Goal: Navigation & Orientation: Find specific page/section

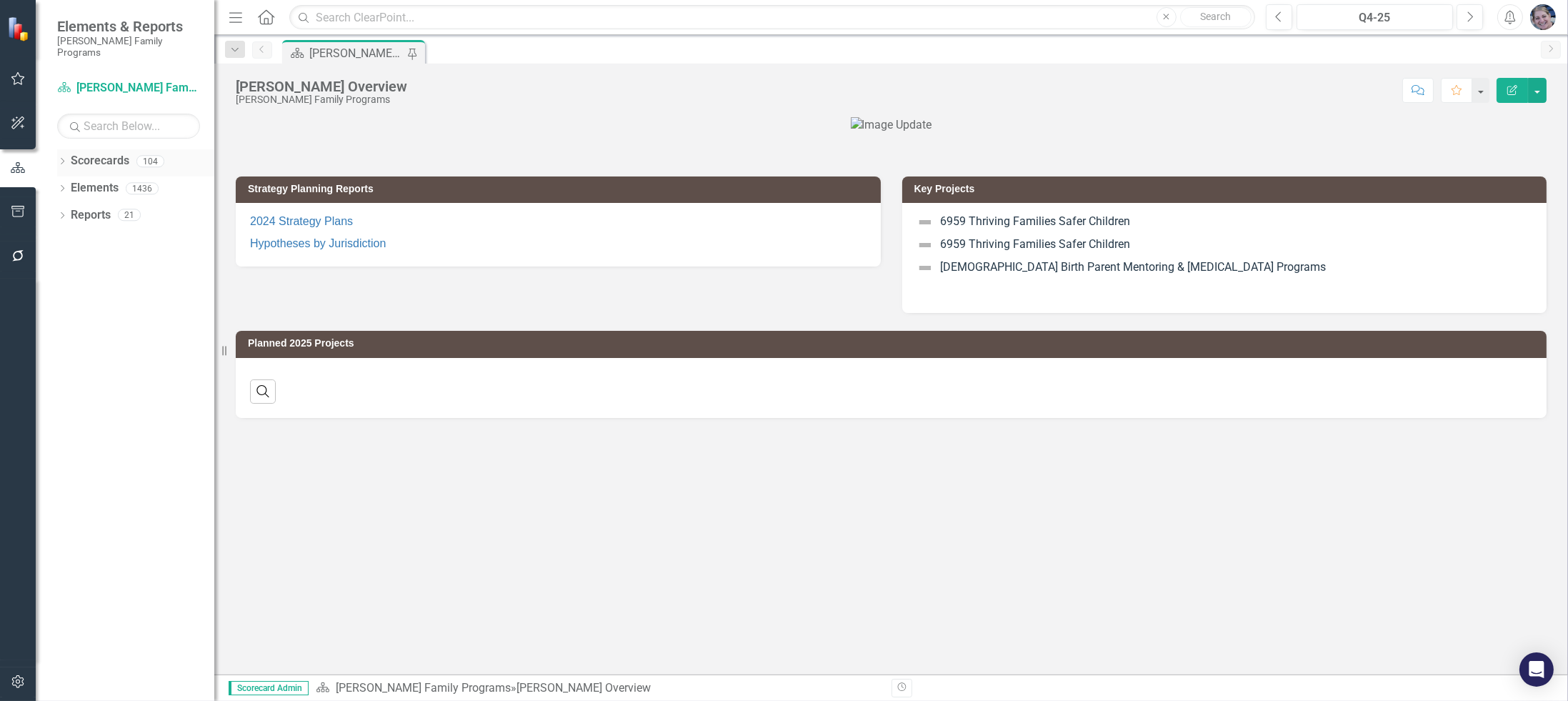
click at [58, 159] on icon "Dropdown" at bounding box center [63, 162] width 10 height 8
click at [69, 183] on icon "Dropdown" at bounding box center [69, 188] width 11 height 9
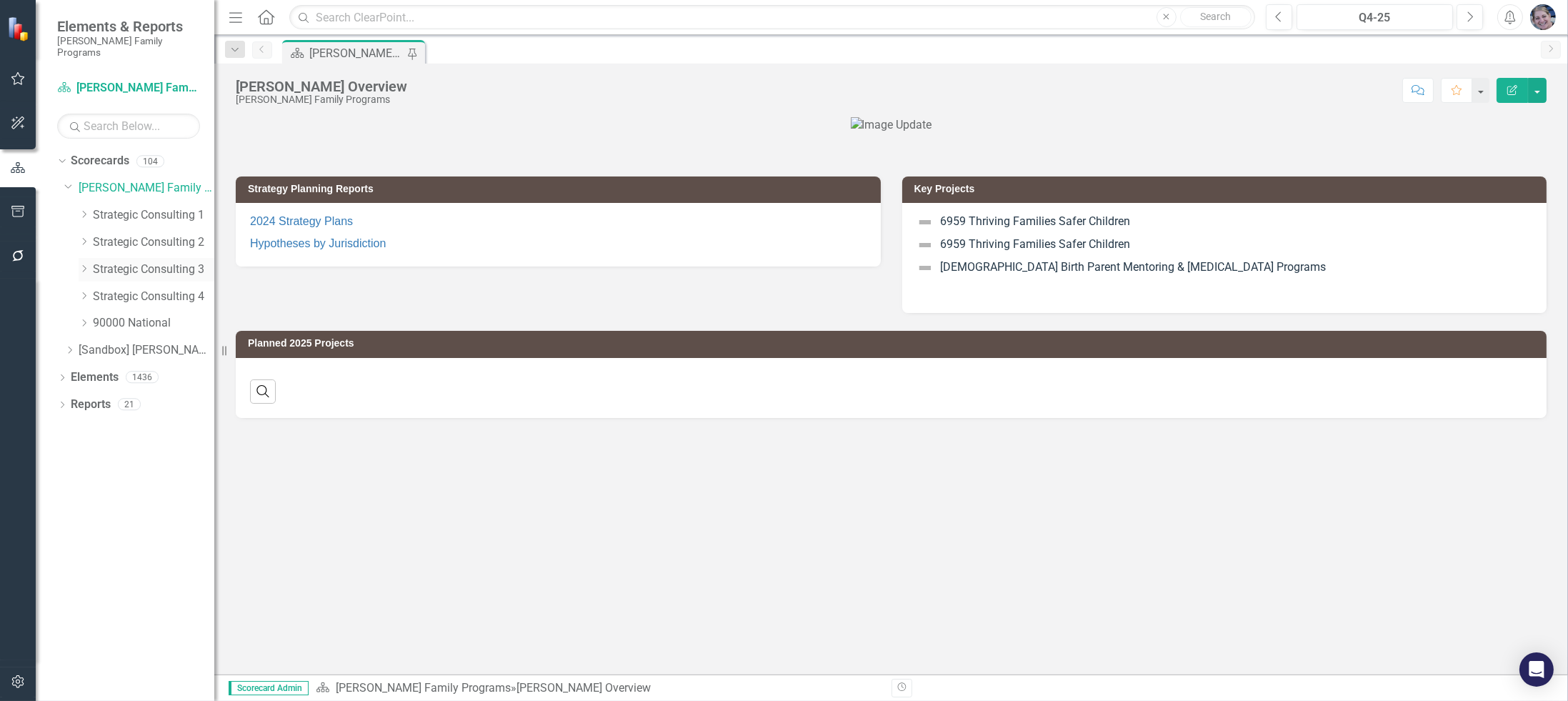
click at [85, 264] on div "Dropdown" at bounding box center [84, 270] width 11 height 12
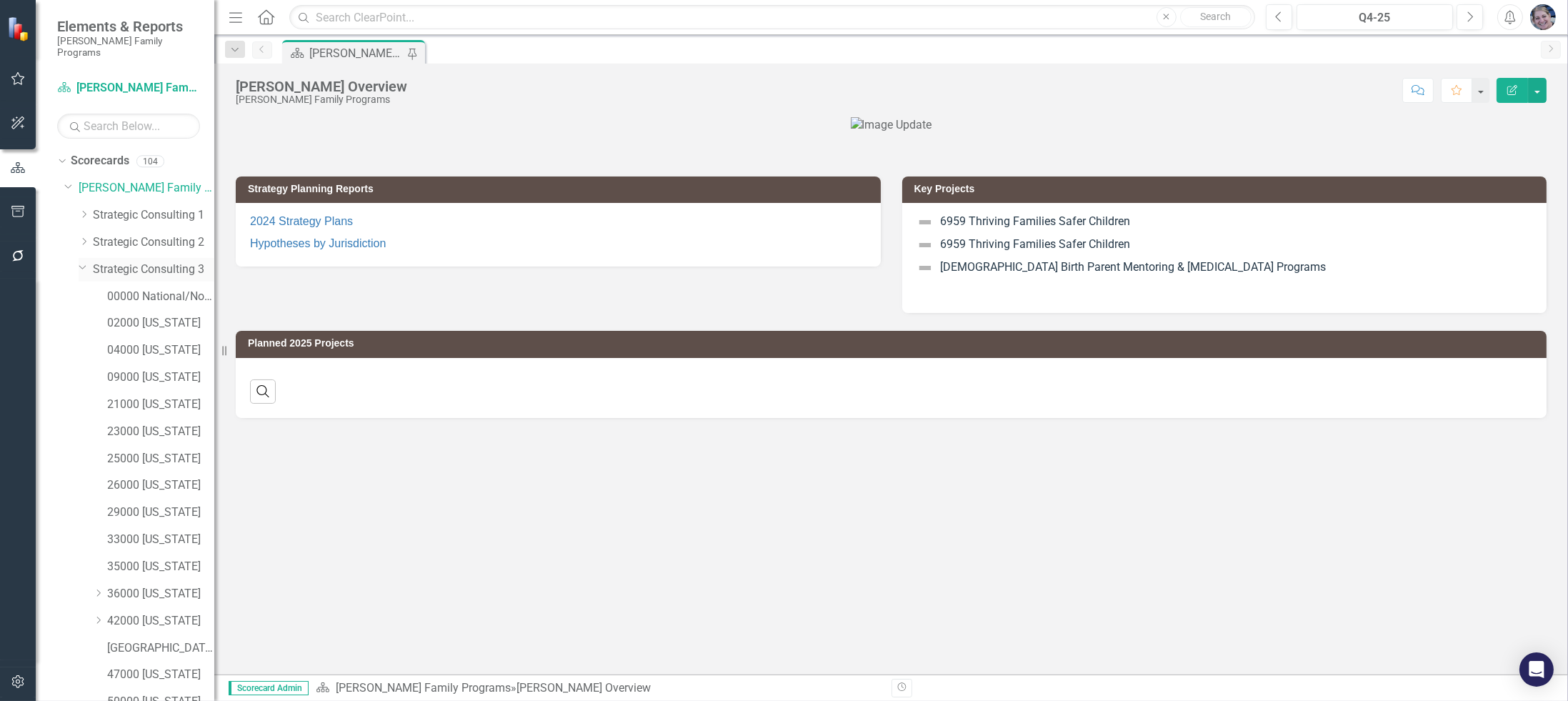
click at [85, 261] on icon "Dropdown" at bounding box center [83, 267] width 9 height 11
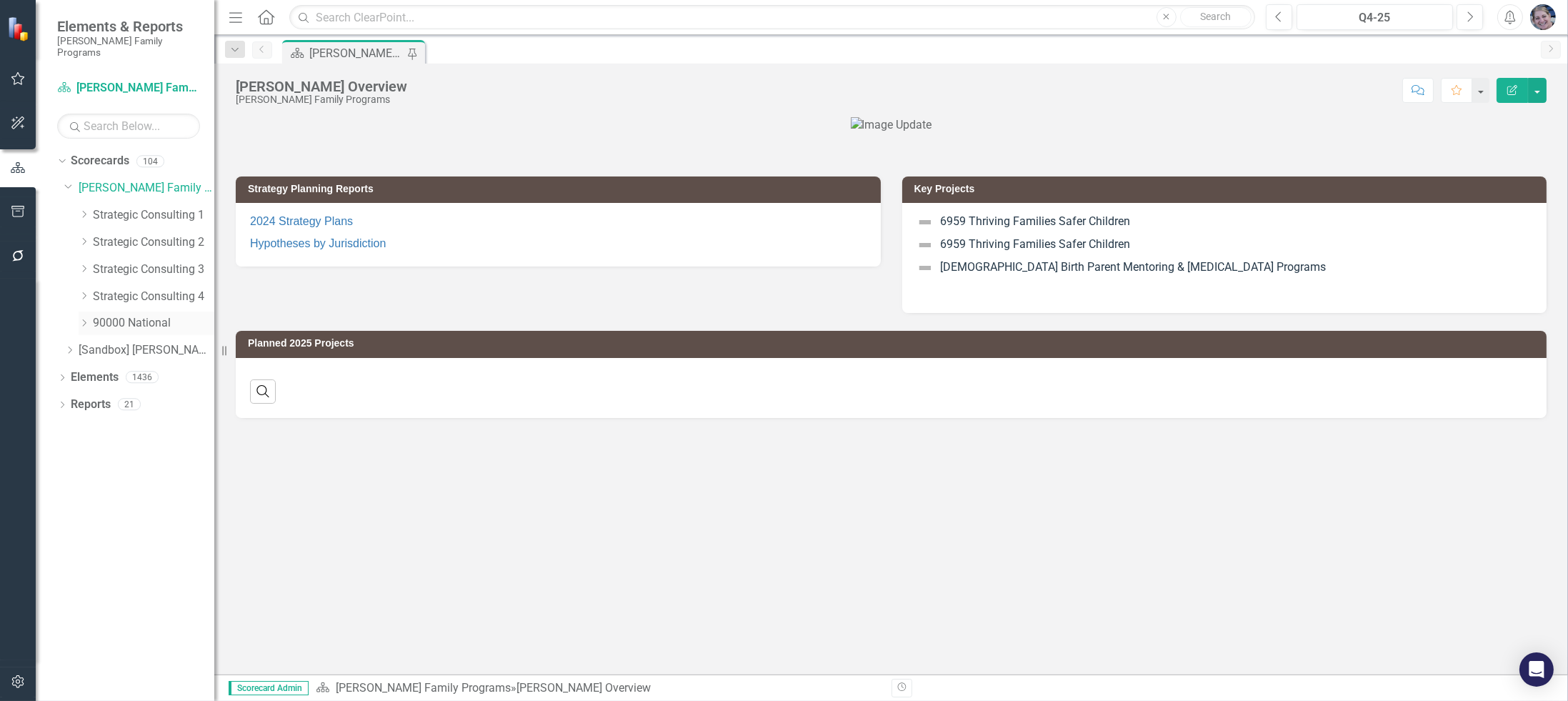
click at [85, 320] on icon at bounding box center [85, 323] width 3 height 7
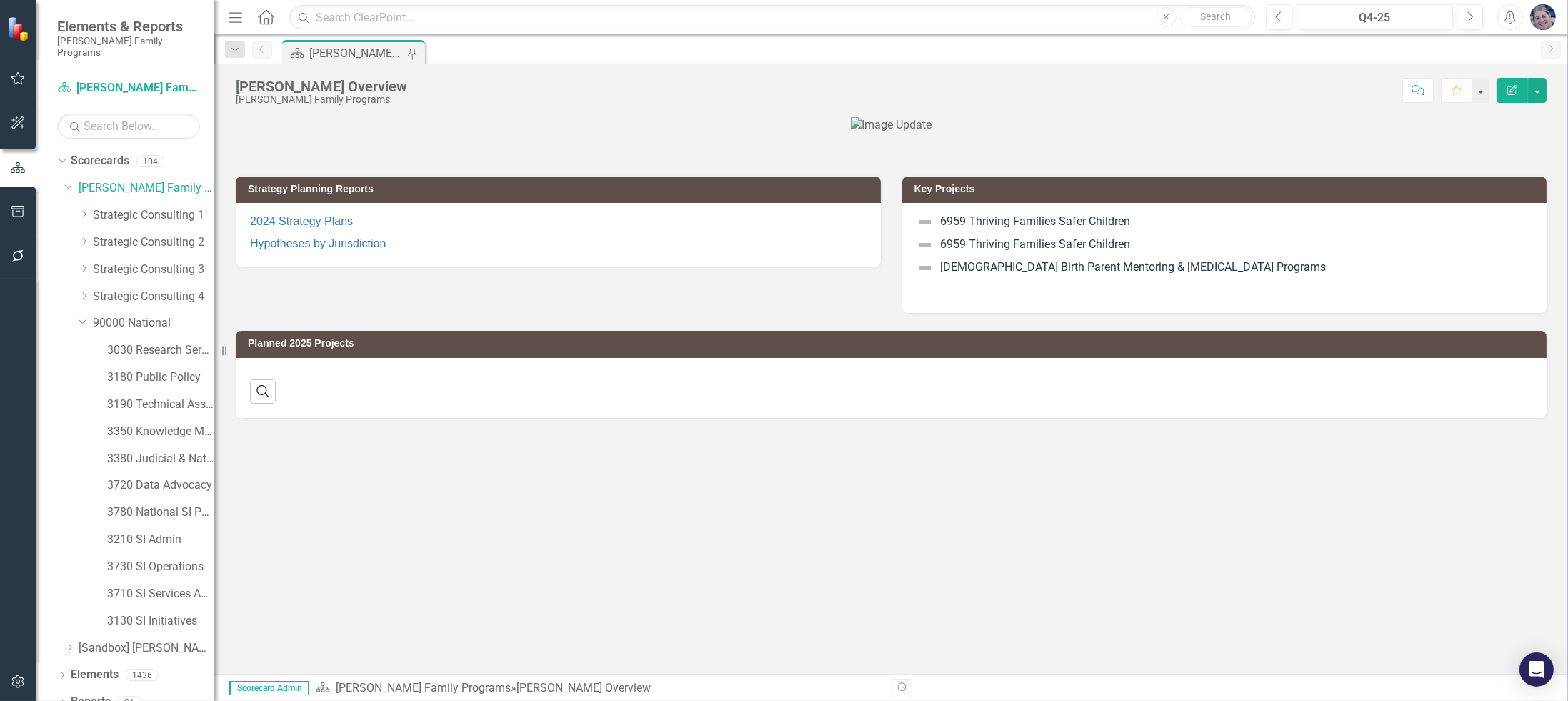
scroll to position [3, 0]
click at [159, 500] on link "3780 National SI Partnerships" at bounding box center [160, 508] width 107 height 16
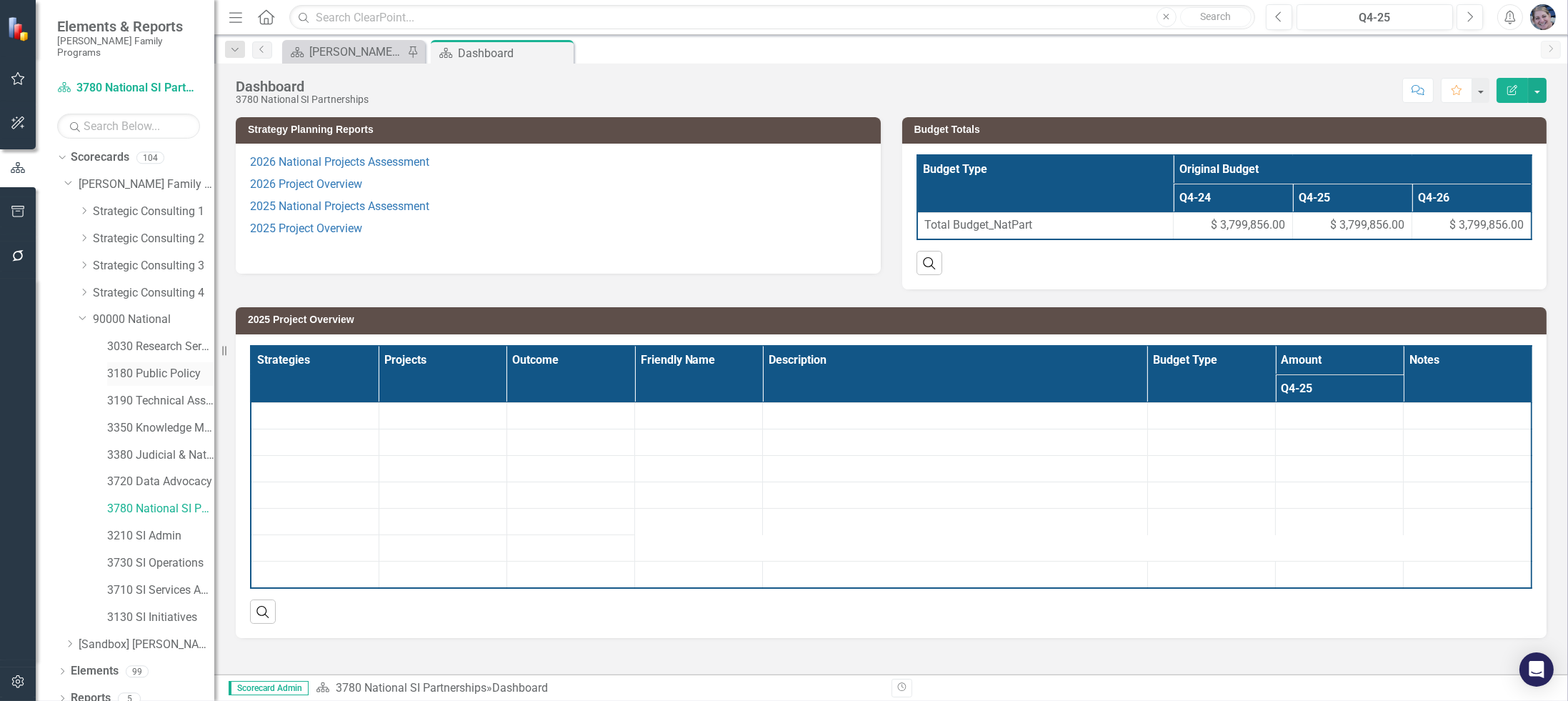
click at [148, 366] on link "3180 Public Policy" at bounding box center [160, 374] width 107 height 16
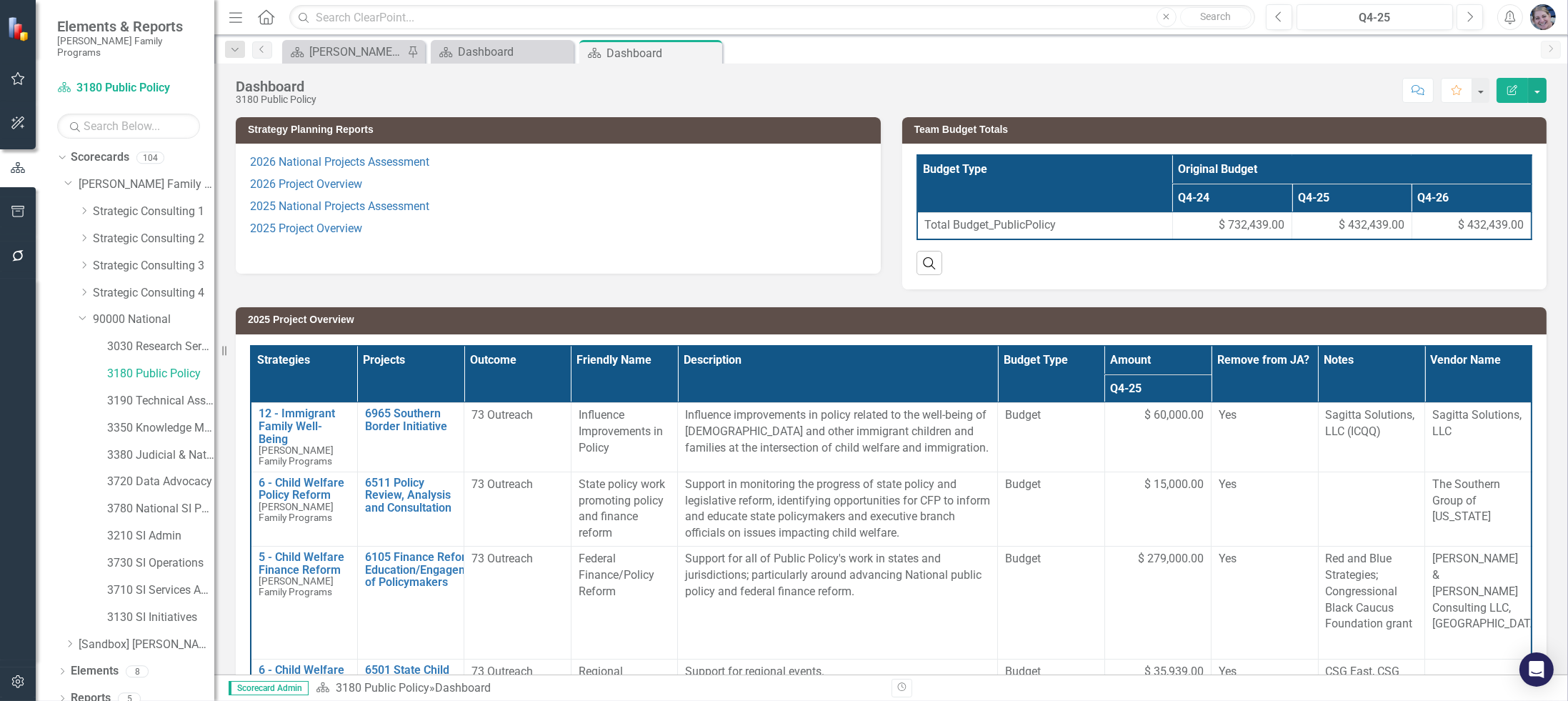
drag, startPoint x: 440, startPoint y: 361, endPoint x: 450, endPoint y: 376, distance: 18.0
click at [434, 361] on th "Projects" at bounding box center [410, 374] width 106 height 57
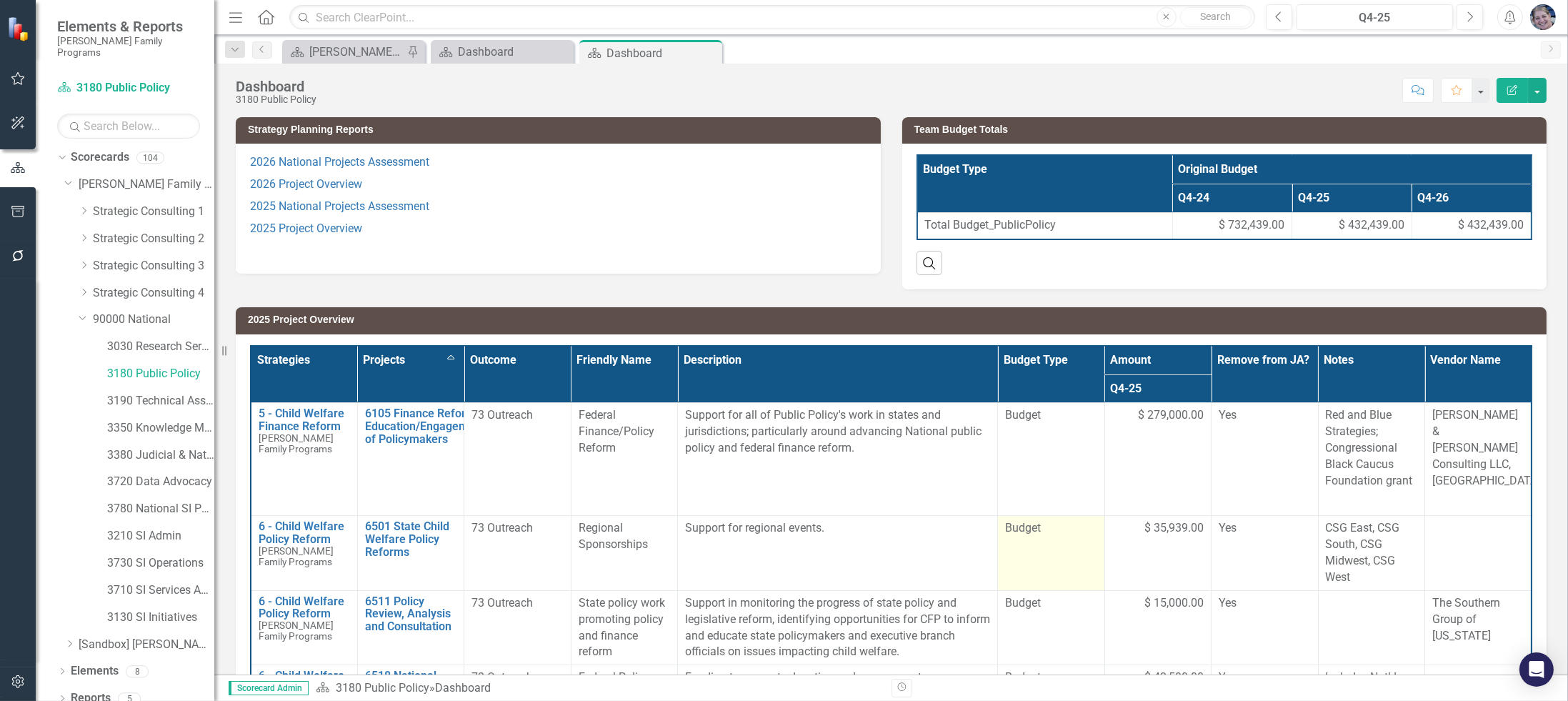
scroll to position [70, 0]
